Goal: Transaction & Acquisition: Purchase product/service

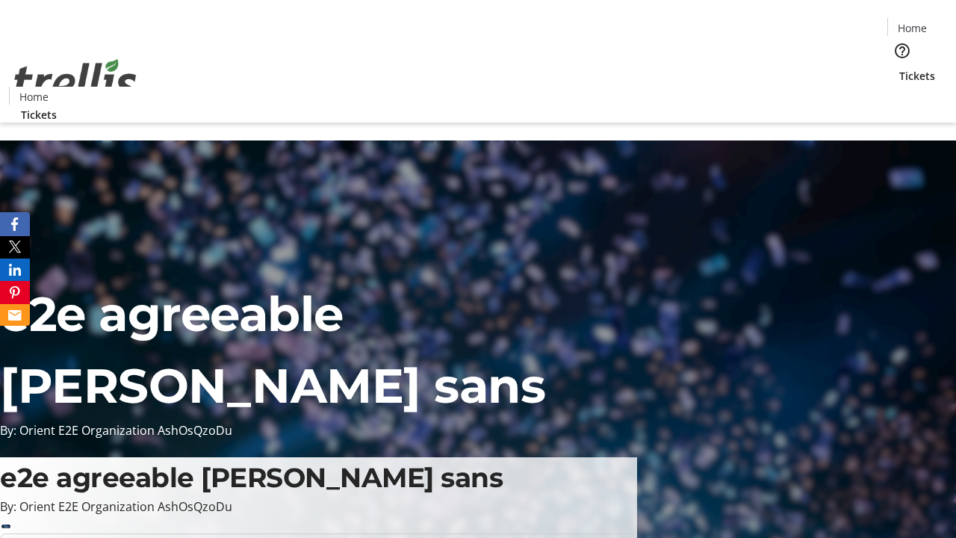
click at [899, 68] on span "Tickets" at bounding box center [917, 76] width 36 height 16
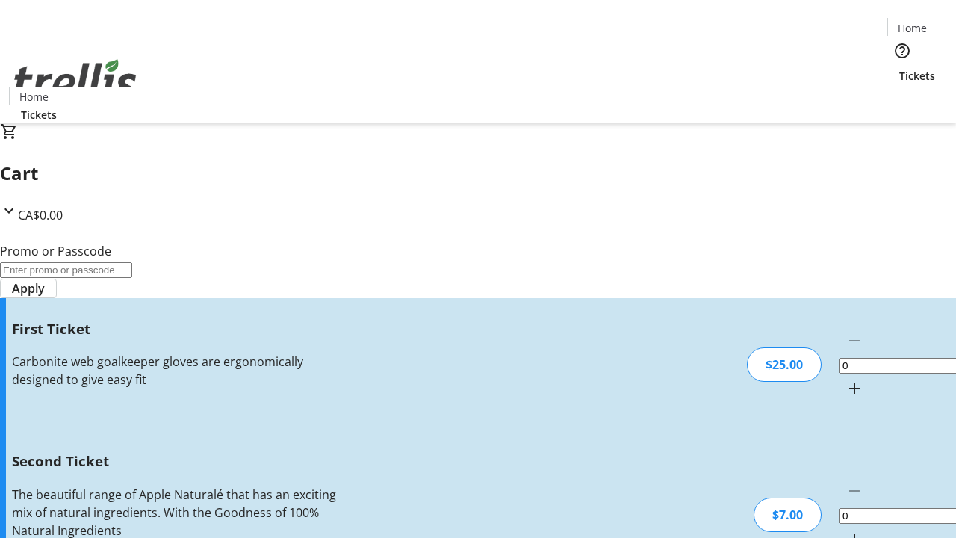
click at [845, 379] on mat-icon "Increment by one" at bounding box center [854, 388] width 18 height 18
type input "1"
click at [845, 529] on mat-icon "Increment by one" at bounding box center [854, 538] width 18 height 18
type input "2"
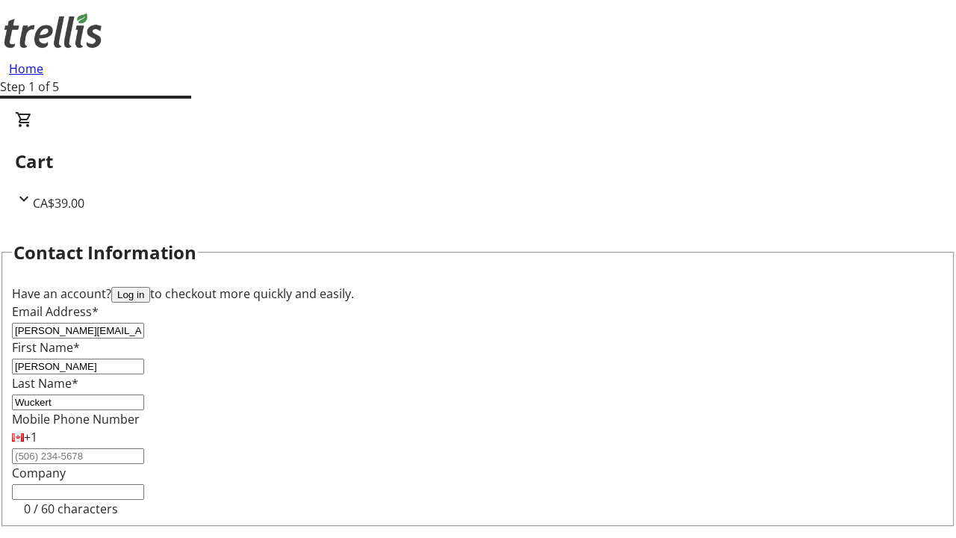
type input "Wuckert"
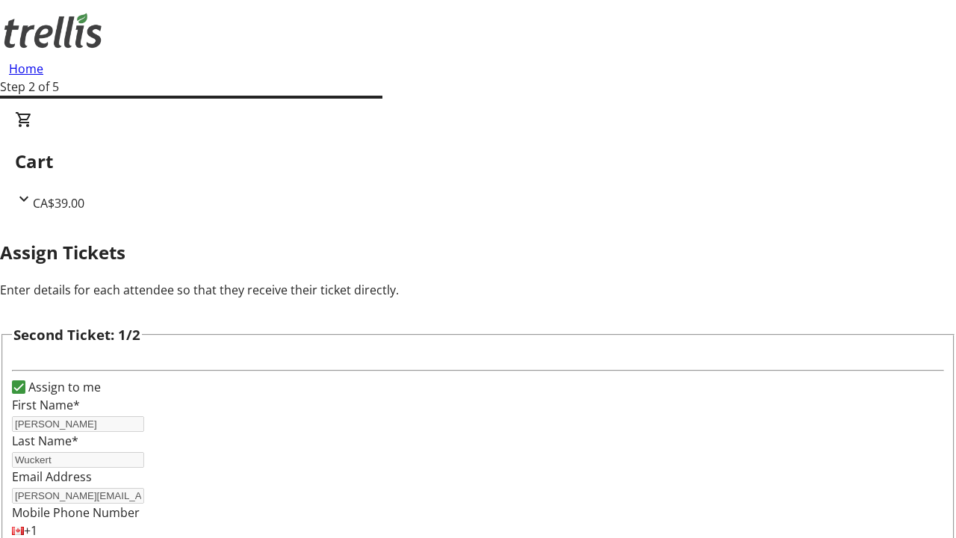
type input "[PERSON_NAME]"
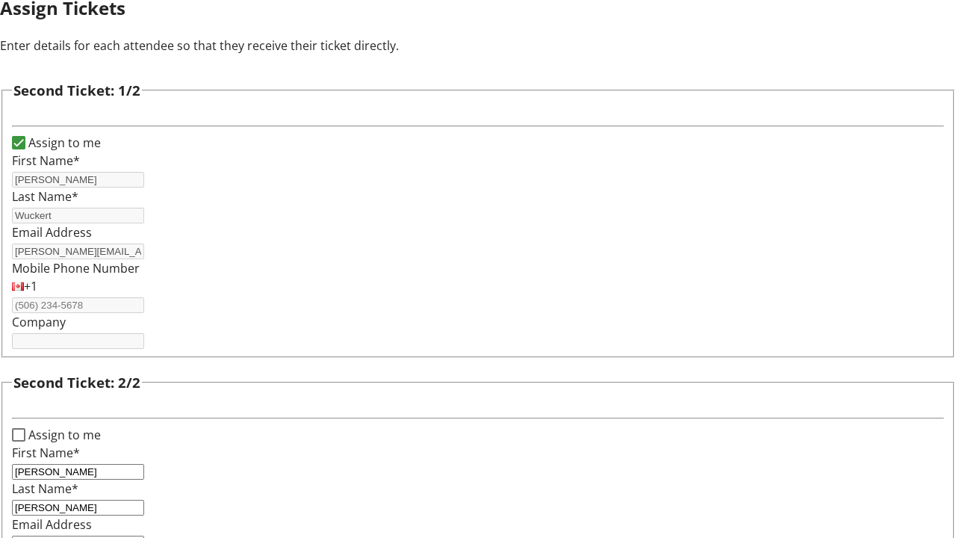
type input "[PERSON_NAME][EMAIL_ADDRESS][DOMAIN_NAME]"
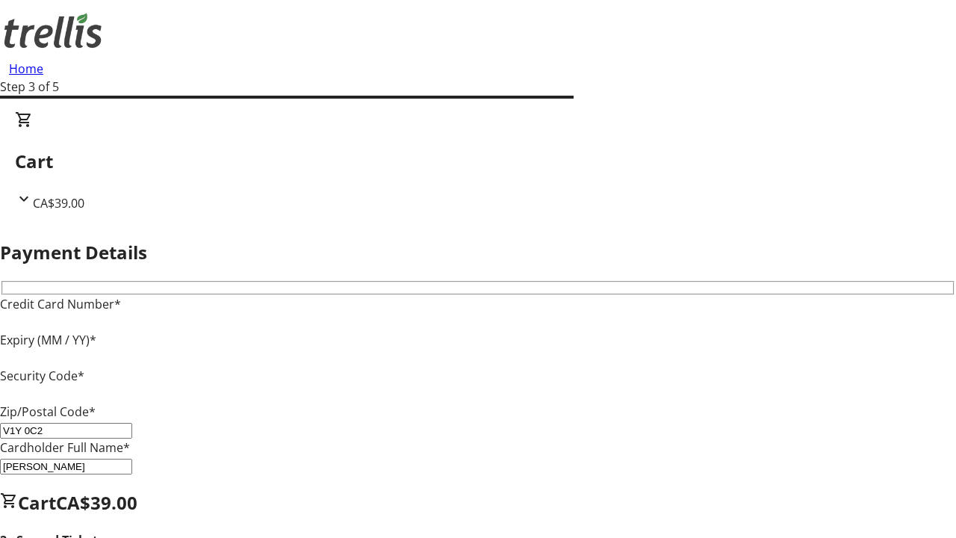
type input "V1Y 0C2"
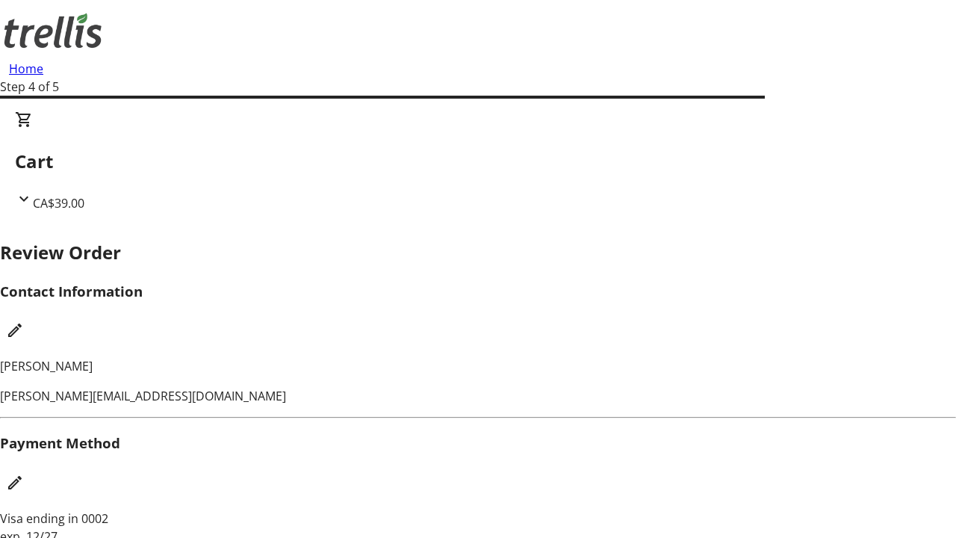
click at [24, 321] on mat-icon "Edit Contact Information" at bounding box center [15, 330] width 18 height 18
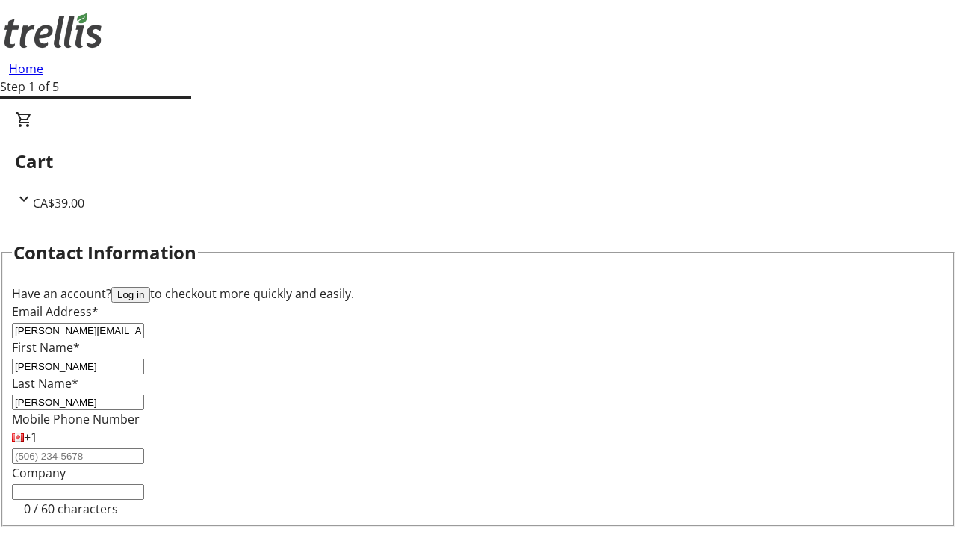
type input "[PERSON_NAME]"
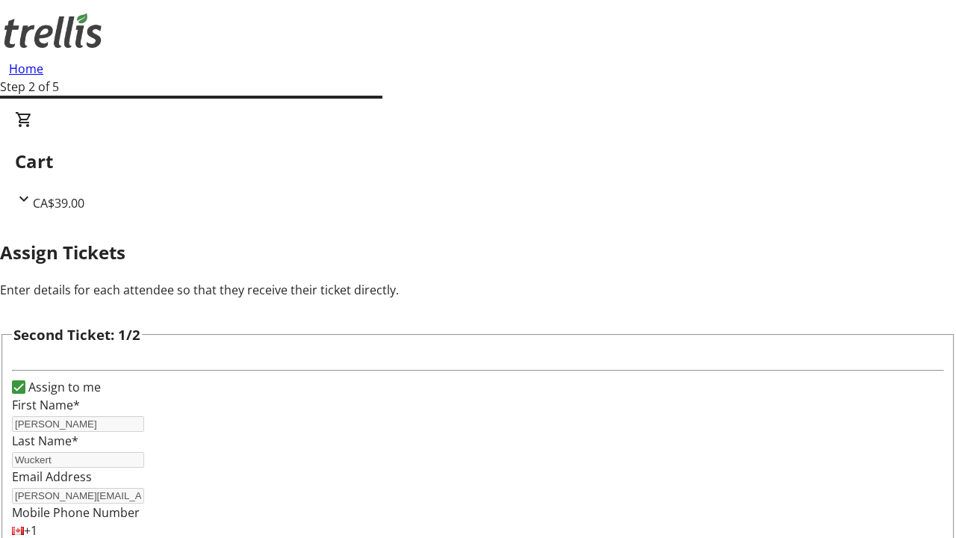
scroll to position [175, 0]
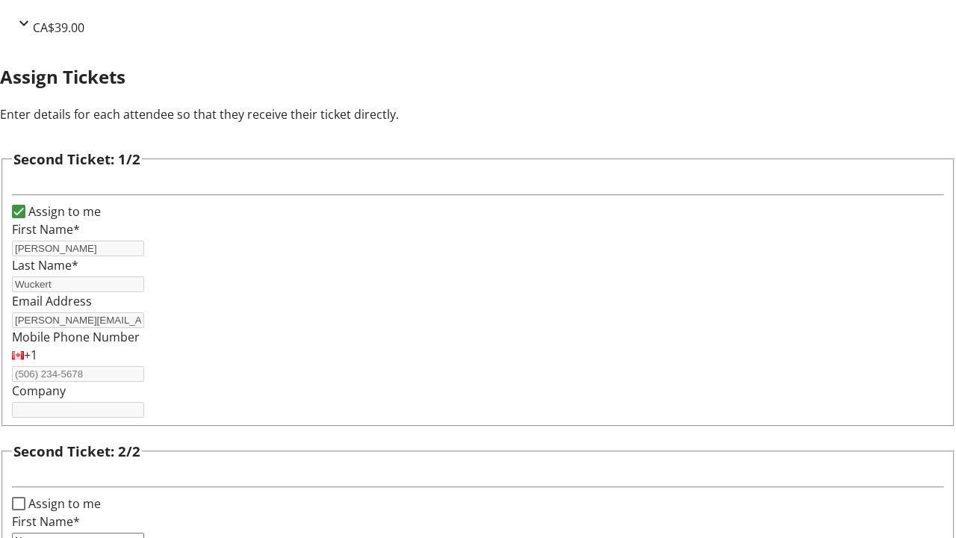
type input "New"
type input "Name"
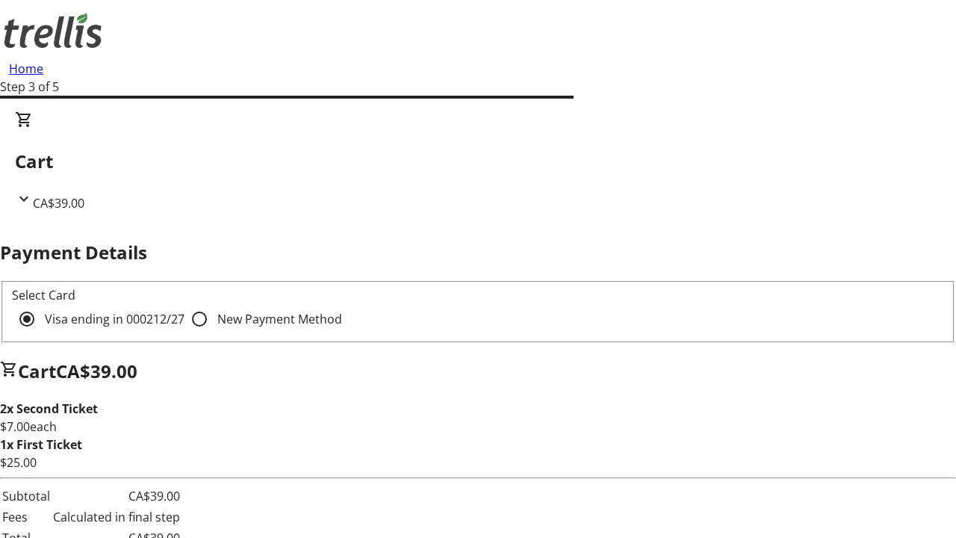
click at [184, 304] on input "New Payment Method" at bounding box center [199, 319] width 30 height 30
radio input "true"
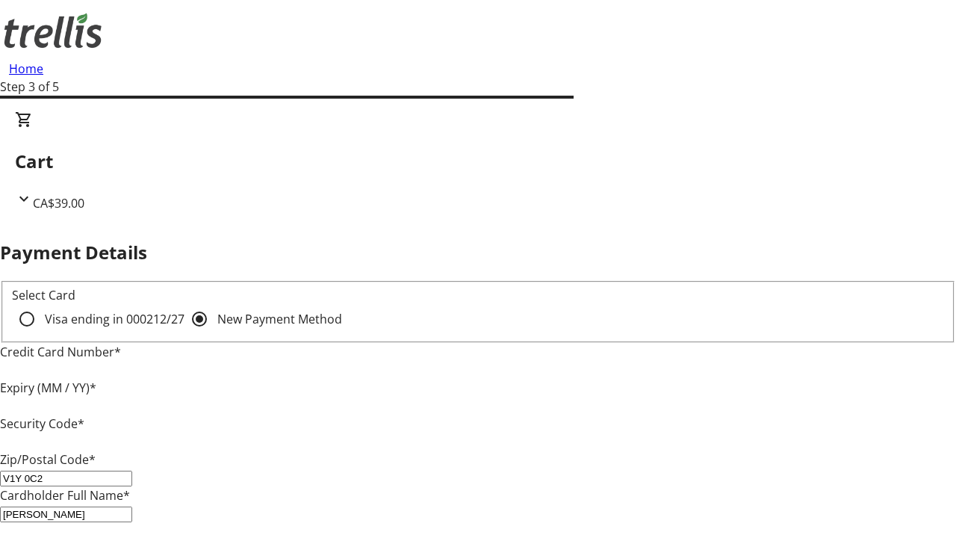
type input "V1Y 0C2"
